Goal: Information Seeking & Learning: Check status

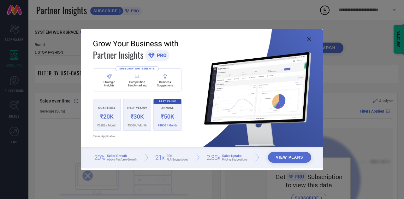
click at [309, 39] on icon at bounding box center [309, 39] width 4 height 4
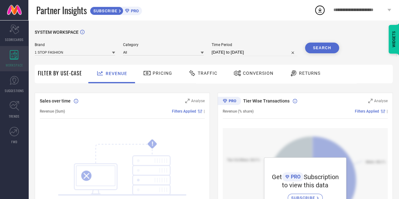
click at [18, 50] on icon at bounding box center [14, 54] width 9 height 9
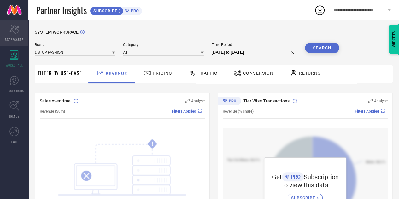
click at [10, 27] on icon "Scorecard" at bounding box center [14, 29] width 10 height 9
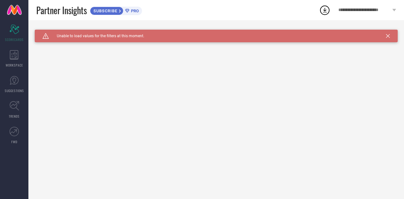
click at [389, 34] on icon at bounding box center [388, 36] width 4 height 4
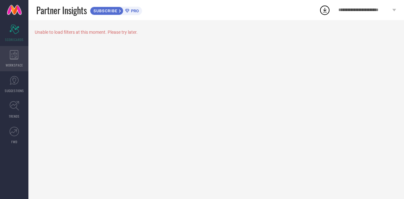
click at [3, 59] on div "WORKSPACE" at bounding box center [14, 58] width 28 height 25
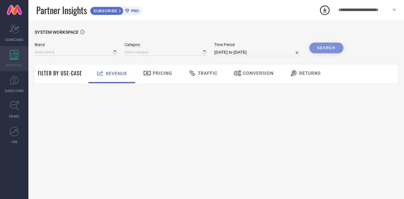
type input "1 STOP FASHION"
type input "All"
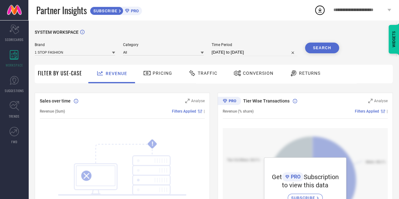
click at [354, 10] on span "**********" at bounding box center [359, 10] width 52 height 5
click at [207, 42] on div "SYSTEM WORKSPACE" at bounding box center [214, 36] width 358 height 13
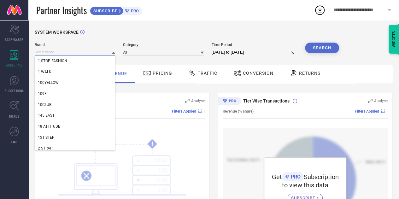
click at [79, 50] on input at bounding box center [75, 52] width 80 height 7
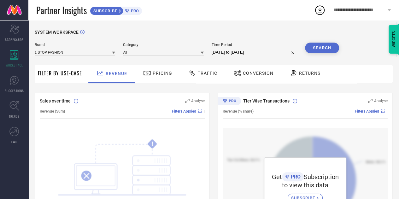
click at [128, 36] on div "SYSTEM WORKSPACE" at bounding box center [214, 36] width 358 height 13
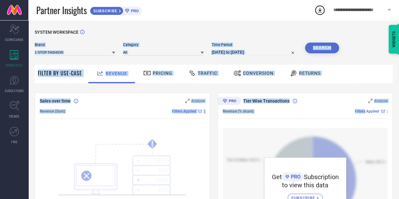
drag, startPoint x: 128, startPoint y: 36, endPoint x: 388, endPoint y: 114, distance: 271.2
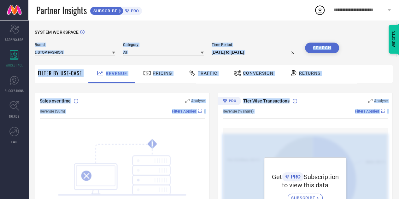
click at [369, 78] on div "Revenue Pricing Traffic Conversion Returns" at bounding box center [238, 74] width 307 height 19
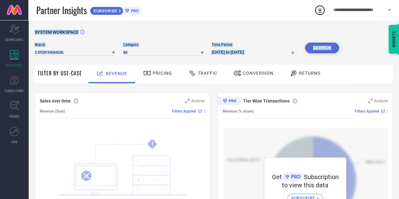
drag, startPoint x: 371, startPoint y: 45, endPoint x: 34, endPoint y: 33, distance: 336.7
